Goal: Find specific page/section: Find specific page/section

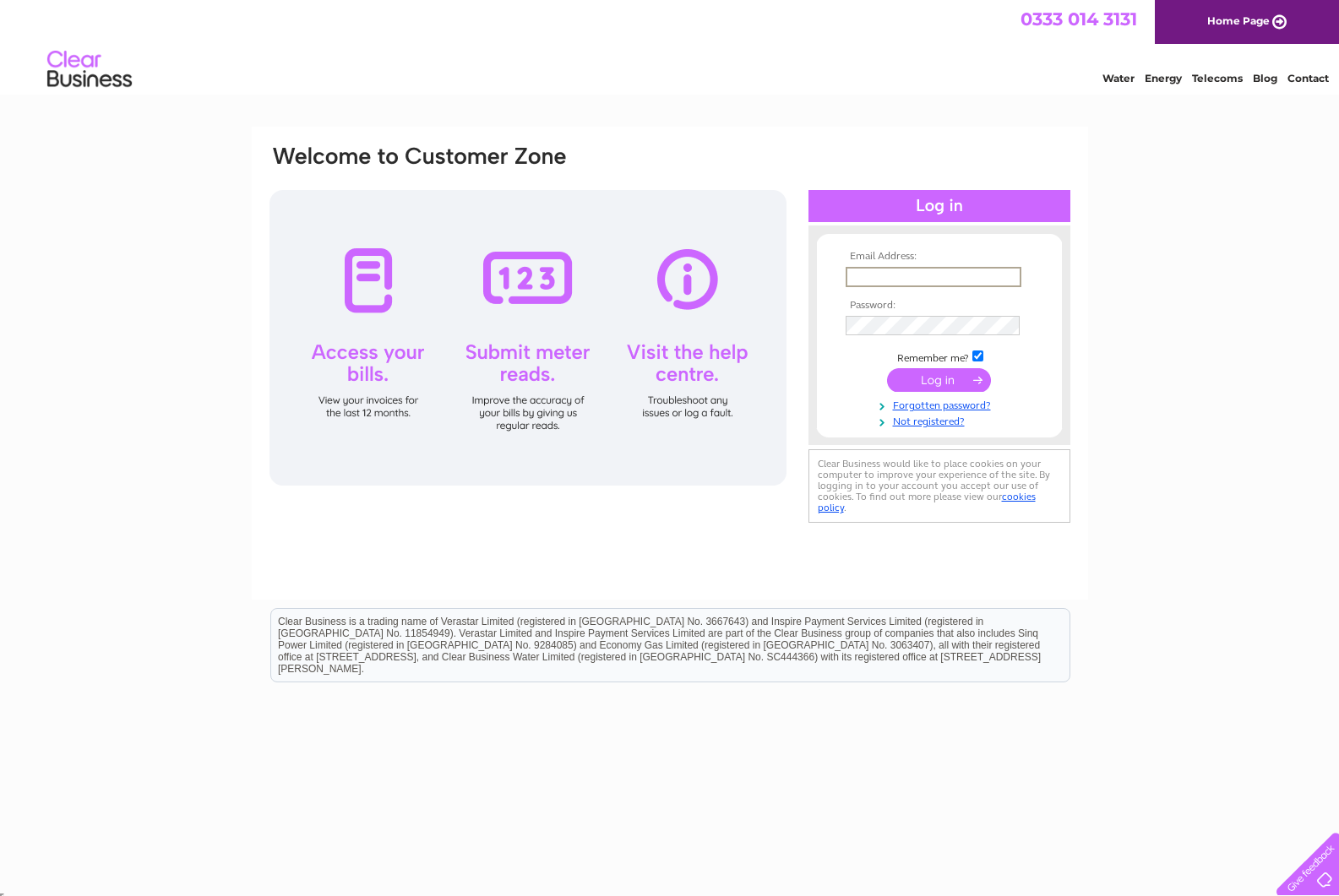
type input "thegymatmoffat@gmail.com"
click at [939, 381] on input "submit" at bounding box center [939, 380] width 104 height 24
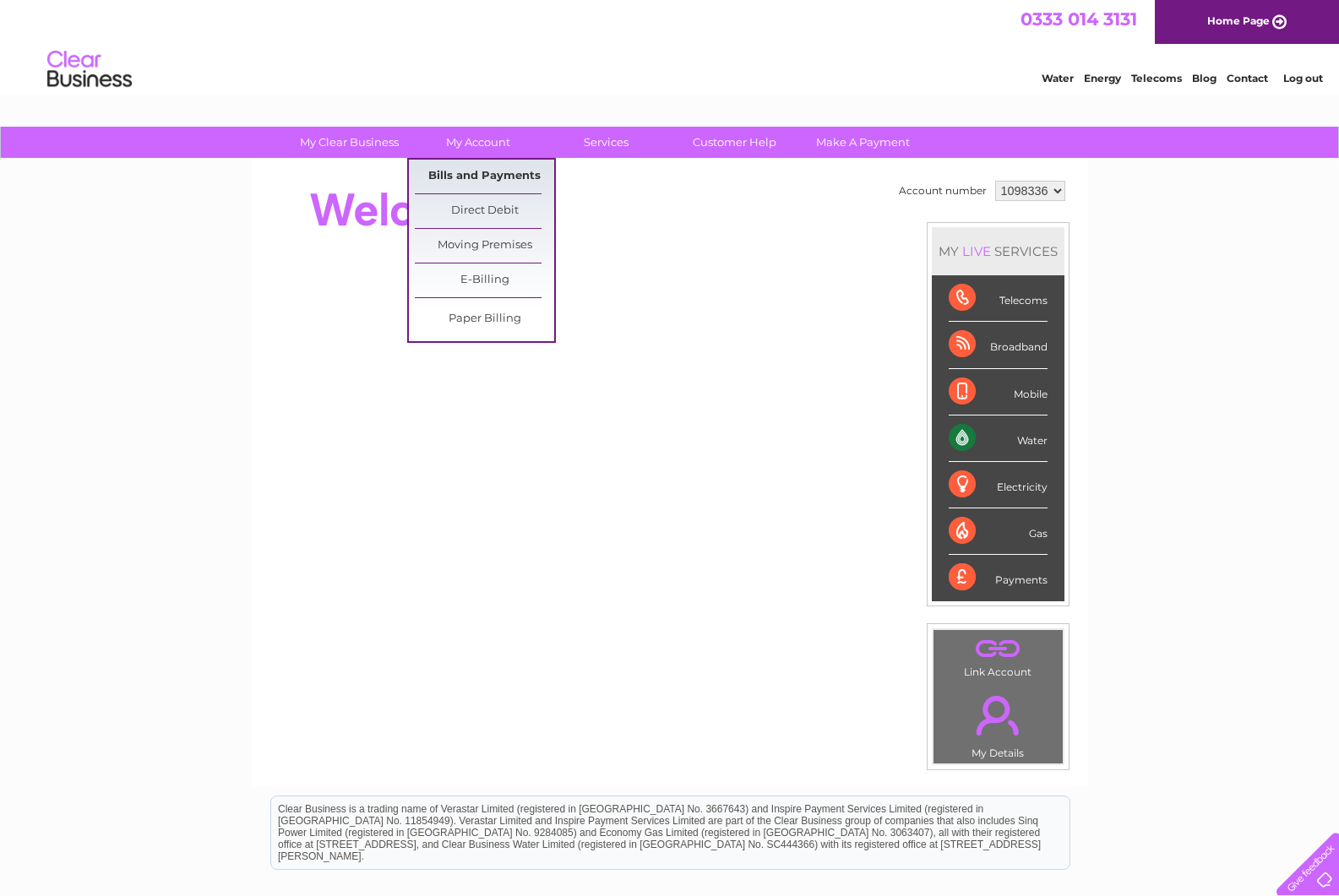
click at [476, 173] on link "Bills and Payments" at bounding box center [484, 176] width 140 height 34
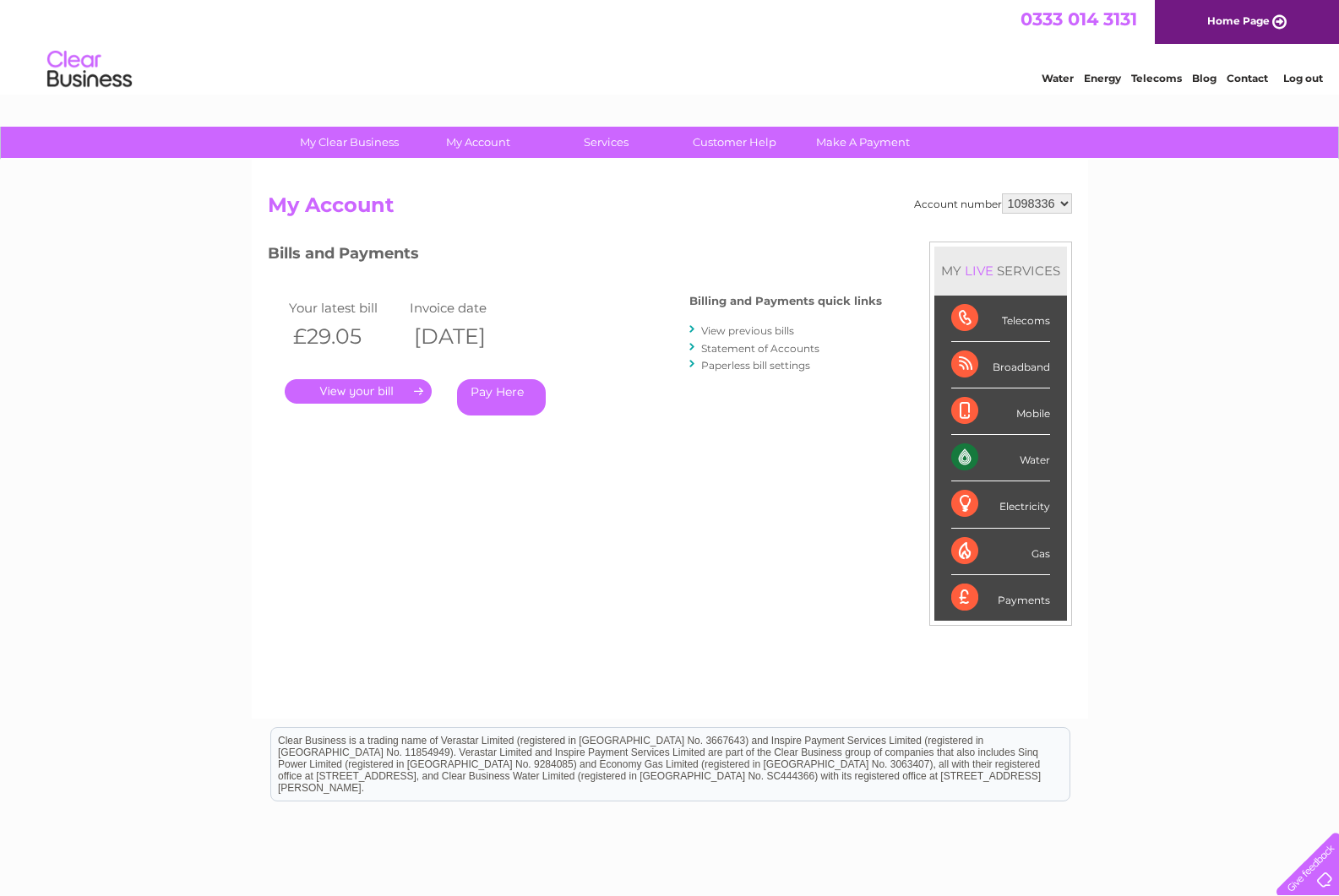
click at [354, 388] on link "." at bounding box center [357, 391] width 147 height 24
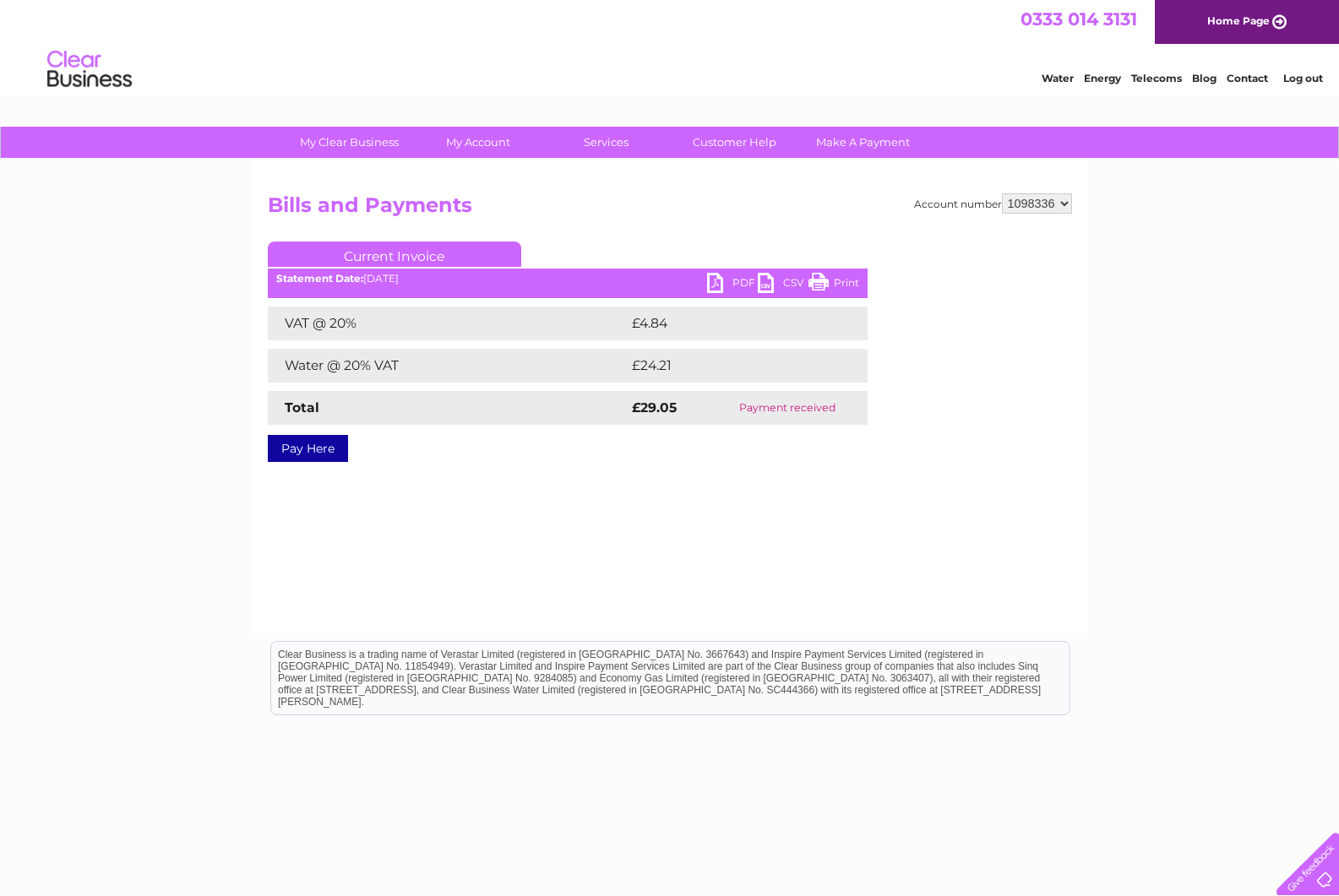
click at [718, 282] on link "PDF" at bounding box center [732, 284] width 51 height 24
